Goal: Information Seeking & Learning: Learn about a topic

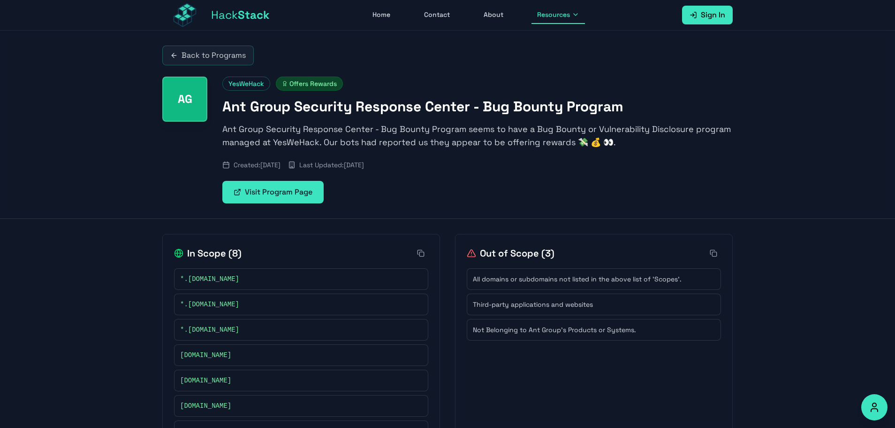
click at [82, 247] on div "Back to Programs AG YesWeHack Offers Rewards Ant Group Security Response Center…" at bounding box center [447, 262] width 895 height 463
click at [418, 278] on rect at bounding box center [418, 279] width 3 height 3
click at [302, 375] on div "[DOMAIN_NAME]" at bounding box center [301, 379] width 242 height 9
drag, startPoint x: 262, startPoint y: 280, endPoint x: 196, endPoint y: 279, distance: 66.6
click at [190, 279] on div "*.[DOMAIN_NAME]" at bounding box center [301, 278] width 242 height 9
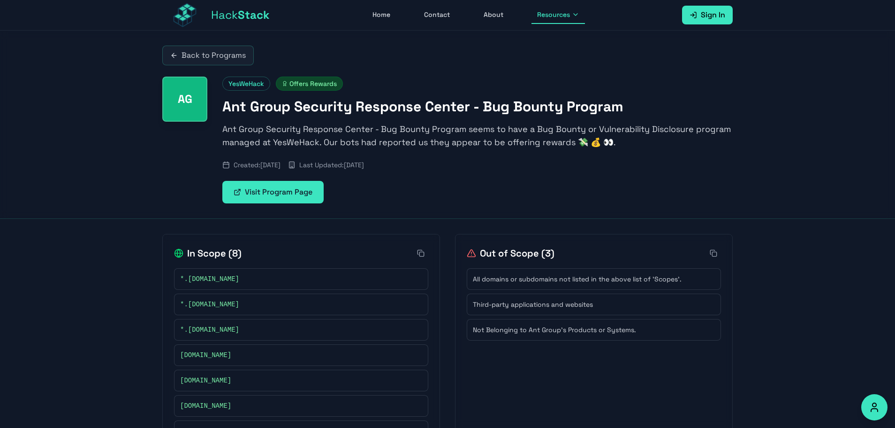
copy span "[DOMAIN_NAME]"
click at [256, 304] on div "*.[DOMAIN_NAME]" at bounding box center [301, 303] width 242 height 9
drag, startPoint x: 240, startPoint y: 305, endPoint x: 189, endPoint y: 307, distance: 50.7
click at [189, 307] on div "*.[DOMAIN_NAME]" at bounding box center [301, 303] width 242 height 9
copy span "[DOMAIN_NAME]"
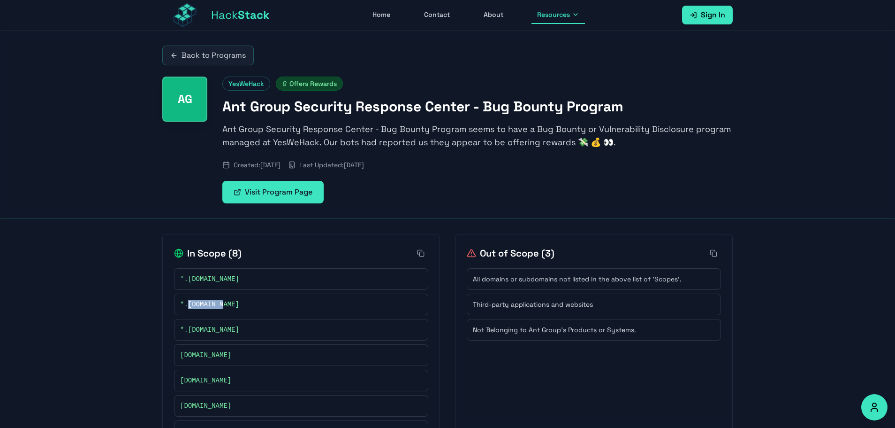
drag, startPoint x: 252, startPoint y: 330, endPoint x: 205, endPoint y: 329, distance: 47.0
click at [190, 329] on div "*.[DOMAIN_NAME]" at bounding box center [301, 329] width 242 height 9
copy span "[DOMAIN_NAME]"
drag, startPoint x: 251, startPoint y: 357, endPoint x: 320, endPoint y: 356, distance: 69.0
click at [184, 354] on div "[DOMAIN_NAME]" at bounding box center [301, 354] width 242 height 9
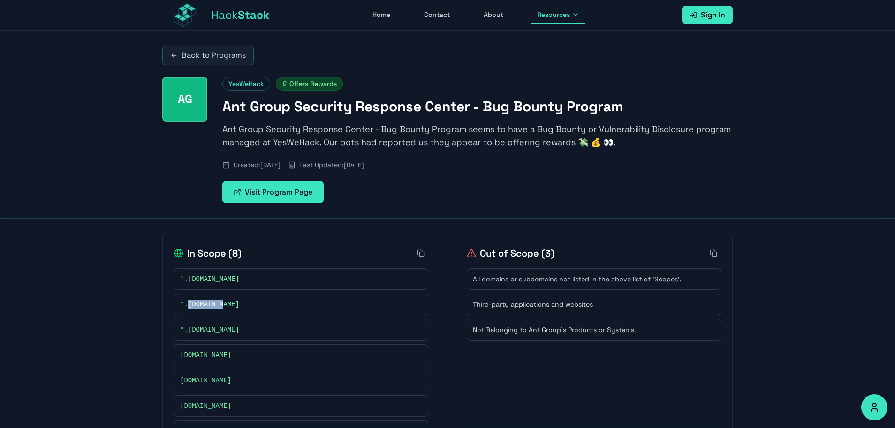
click at [418, 356] on icon at bounding box center [418, 355] width 6 height 6
click at [416, 380] on icon at bounding box center [418, 380] width 6 height 6
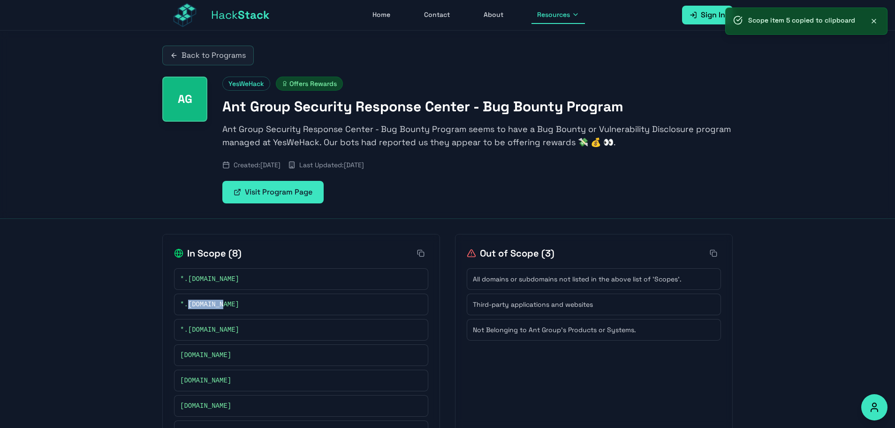
scroll to position [47, 0]
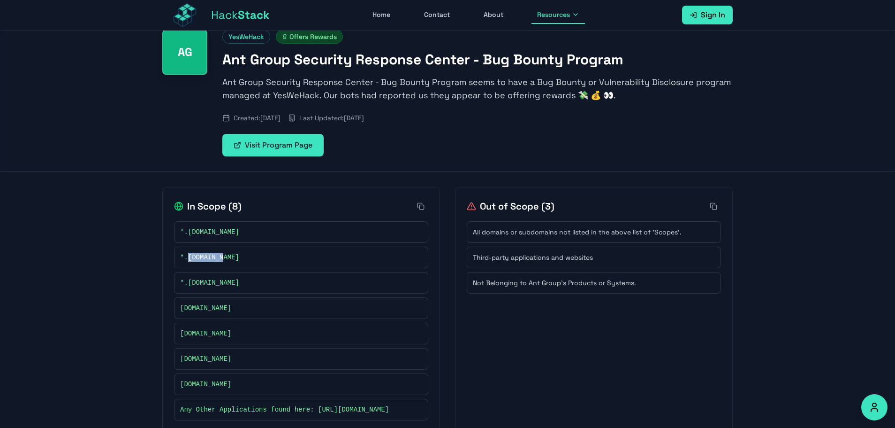
click at [416, 357] on icon at bounding box center [418, 359] width 6 height 6
click at [418, 383] on icon at bounding box center [418, 384] width 6 height 6
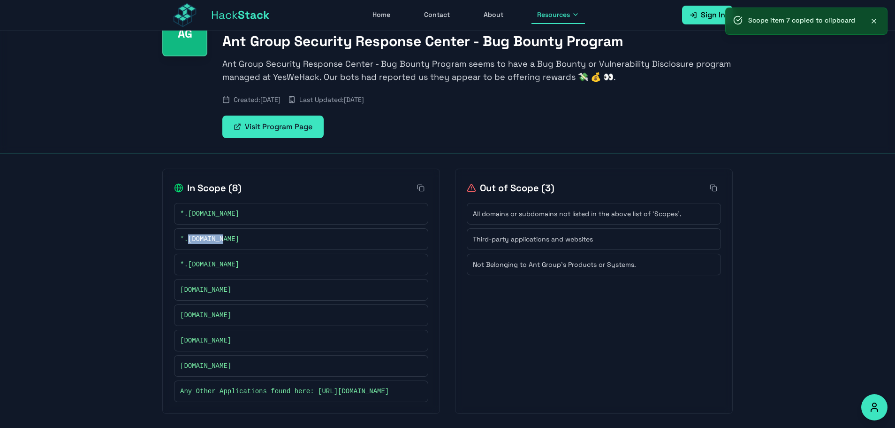
scroll to position [76, 0]
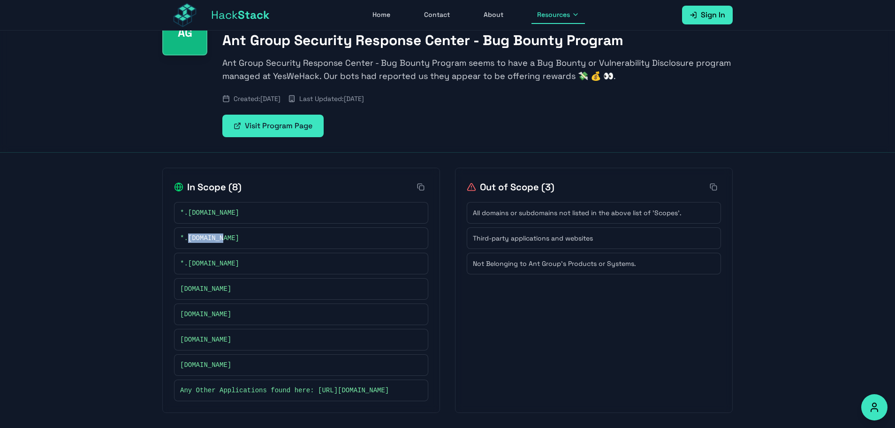
drag, startPoint x: 325, startPoint y: 388, endPoint x: 225, endPoint y: 391, distance: 100.5
click at [179, 386] on div "Any Other Applications found here: [URL][DOMAIN_NAME]" at bounding box center [301, 390] width 254 height 22
drag, startPoint x: 222, startPoint y: 203, endPoint x: 189, endPoint y: 202, distance: 33.3
click at [189, 208] on span "*.[DOMAIN_NAME]" at bounding box center [209, 212] width 59 height 9
copy span "alipayplus"
